Goal: Navigation & Orientation: Find specific page/section

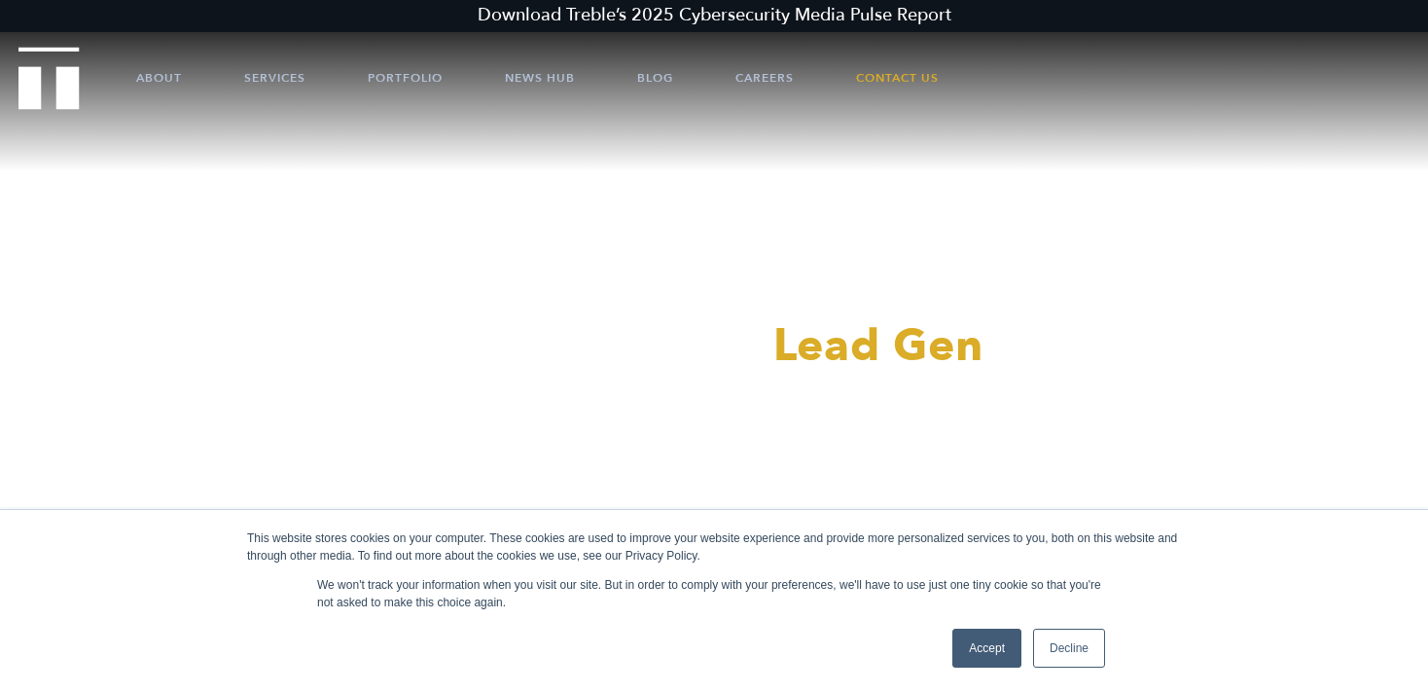
click at [988, 615] on div "This website stores cookies on your computer. These cookies are used to improve…" at bounding box center [714, 601] width 973 height 183
click at [988, 668] on div "Accept Decline" at bounding box center [1028, 647] width 164 height 51
click at [987, 660] on link "Accept" at bounding box center [986, 647] width 69 height 39
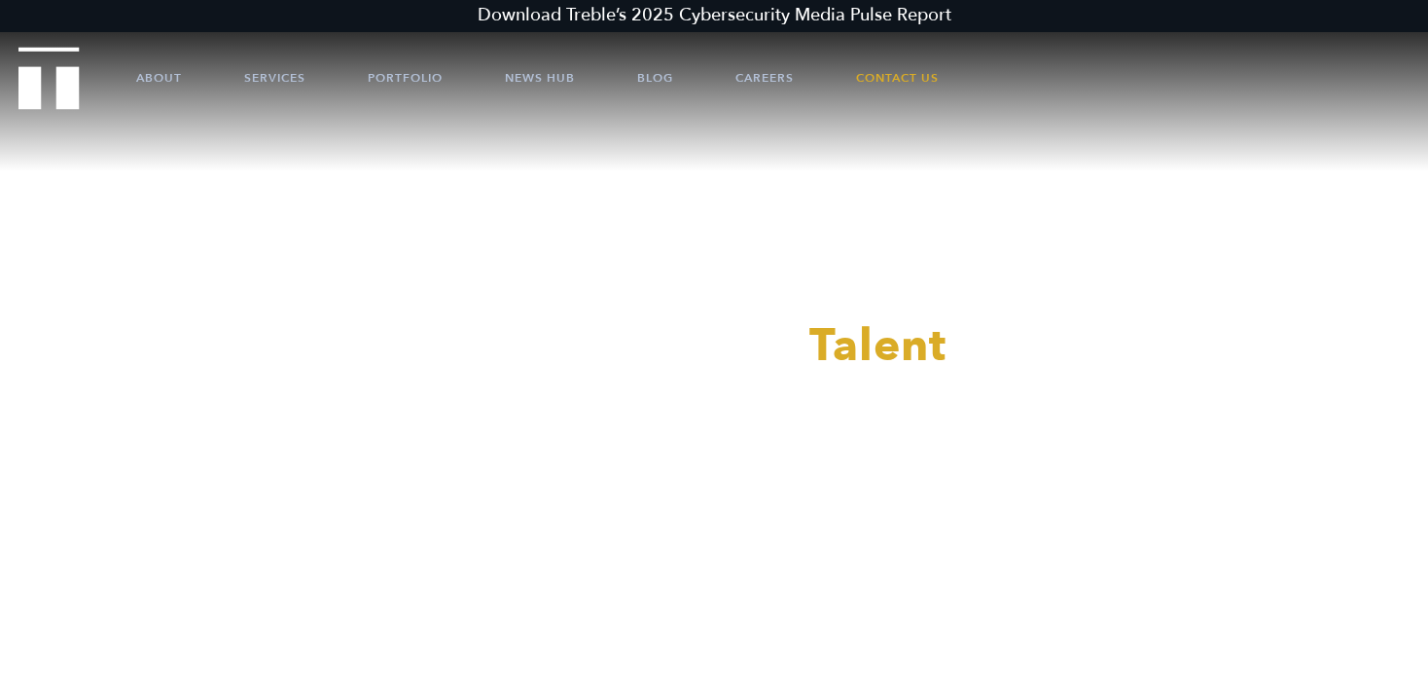
click at [913, 75] on div at bounding box center [714, 346] width 1428 height 693
click at [899, 88] on link "Contact Us" at bounding box center [897, 78] width 83 height 58
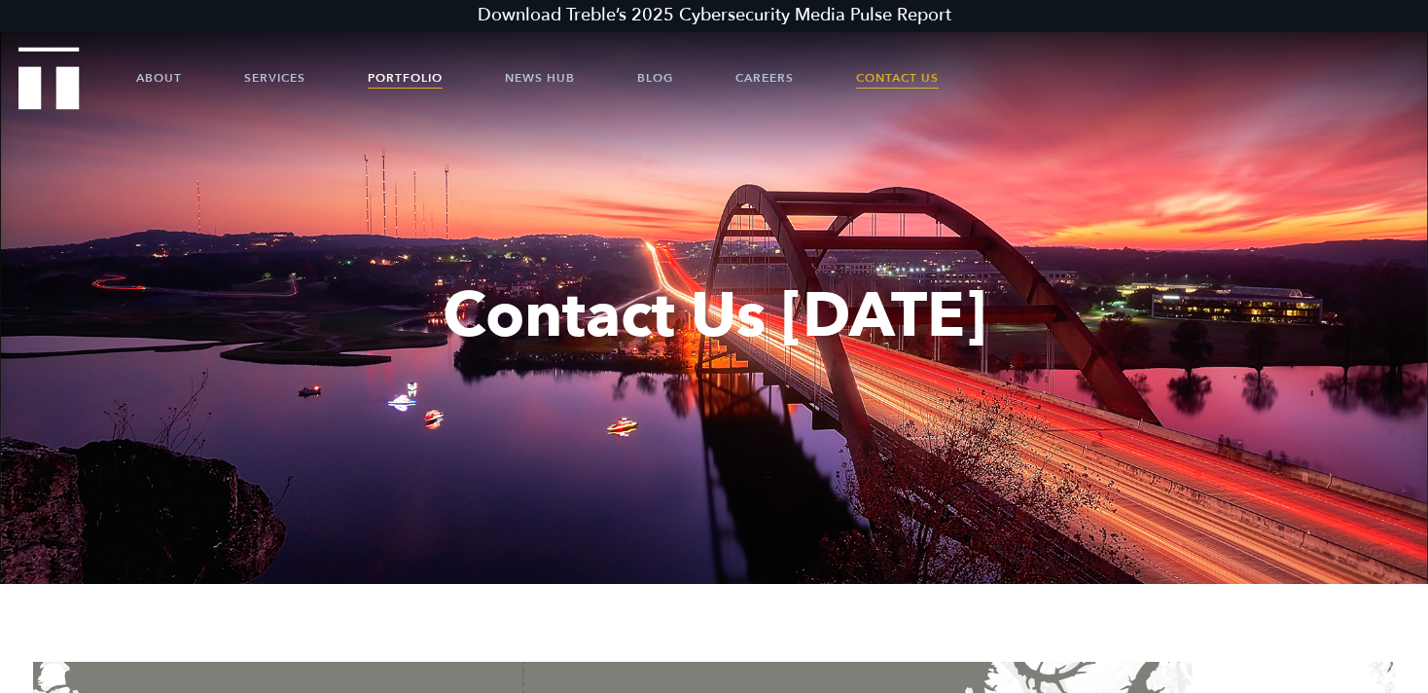
click at [409, 66] on link "Portfolio" at bounding box center [405, 78] width 75 height 58
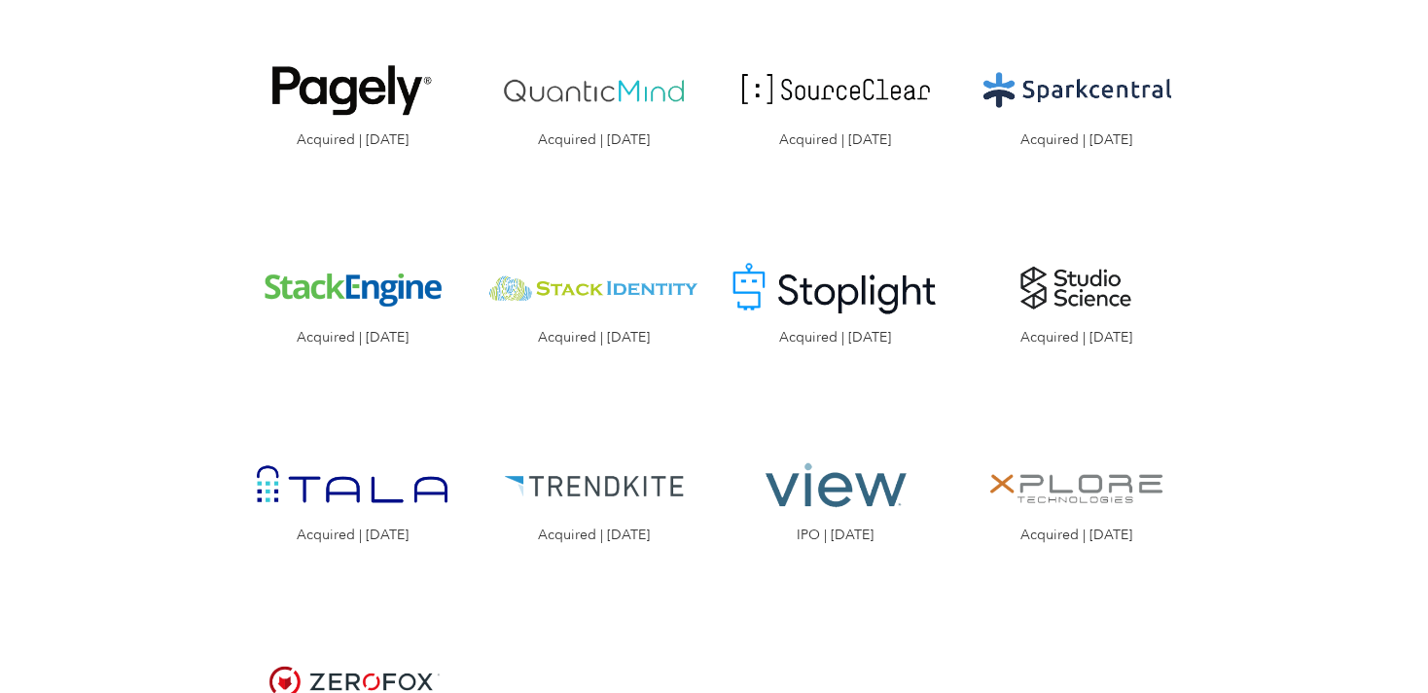
scroll to position [2922, 0]
